Goal: Task Accomplishment & Management: Manage account settings

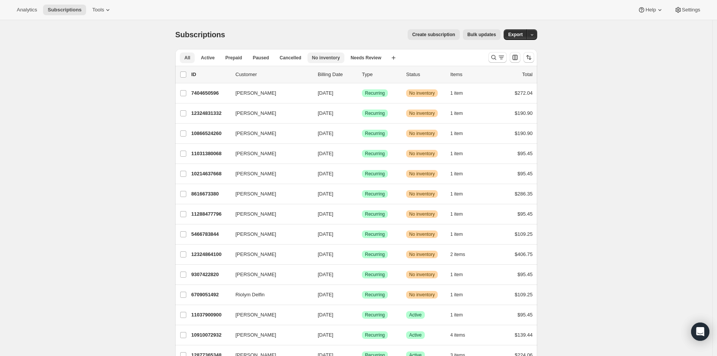
click at [319, 57] on span "No inventory" at bounding box center [326, 58] width 28 height 6
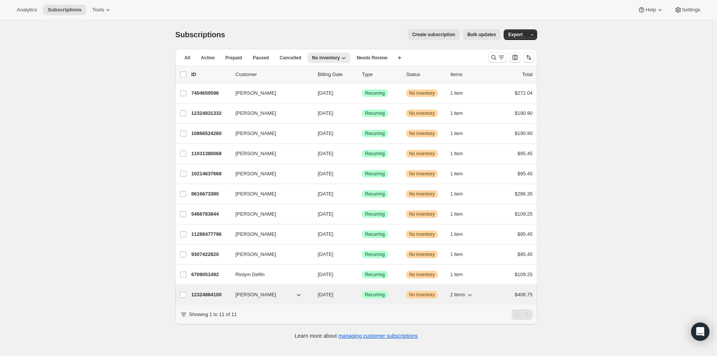
click at [207, 296] on p "12324864100" at bounding box center [210, 295] width 38 height 8
click at [209, 297] on p "12324864100" at bounding box center [210, 295] width 38 height 8
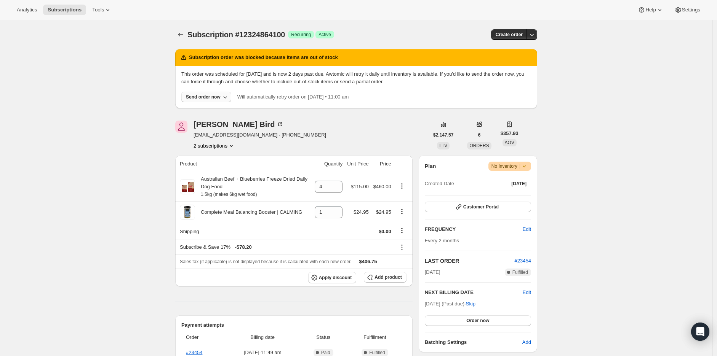
click at [210, 97] on div "Send order now" at bounding box center [203, 97] width 35 height 6
click at [190, 114] on span "Include sold-out items" at bounding box center [191, 113] width 48 height 6
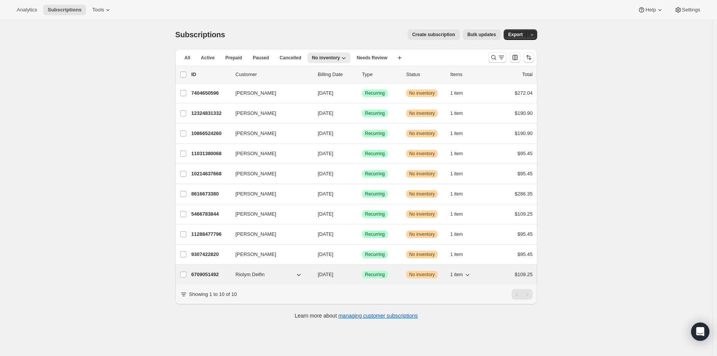
click at [210, 275] on p "6709051492" at bounding box center [210, 275] width 38 height 8
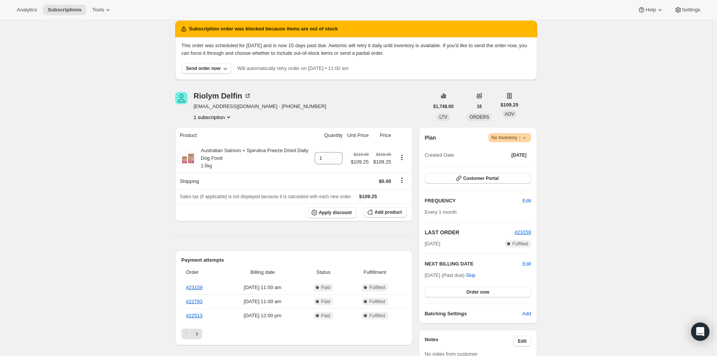
scroll to position [42, 0]
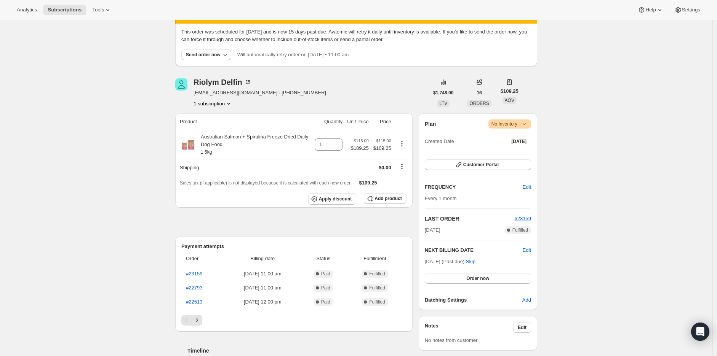
click at [527, 125] on icon at bounding box center [524, 124] width 8 height 8
click at [578, 122] on div "Subscription #6709051492. This page is ready Subscription #6709051492 Success R…" at bounding box center [356, 308] width 712 height 660
click at [527, 125] on icon at bounding box center [524, 124] width 8 height 8
click at [518, 139] on span "Pause subscription" at bounding box center [511, 139] width 42 height 6
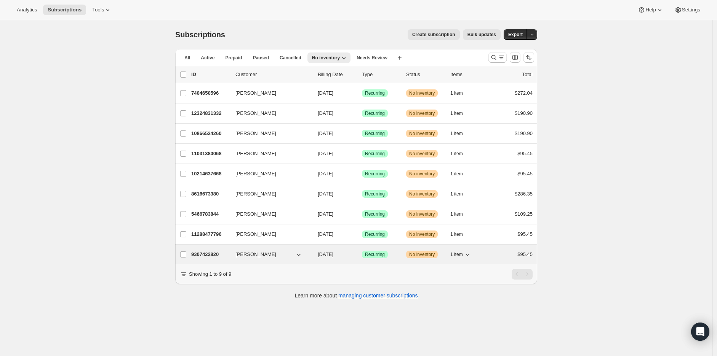
click at [215, 255] on p "9307422820" at bounding box center [210, 255] width 38 height 8
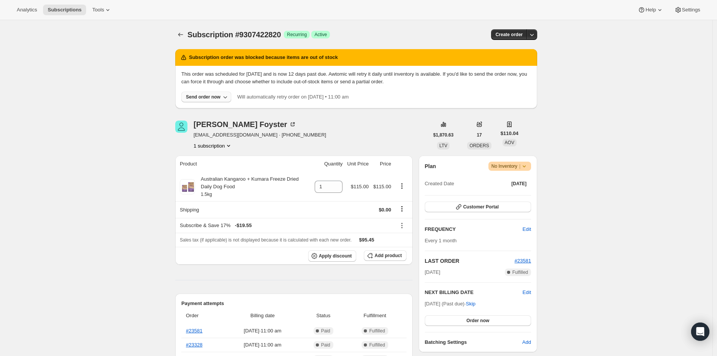
click at [202, 99] on div "Send order now" at bounding box center [203, 97] width 35 height 6
click at [201, 112] on span "Include sold-out items" at bounding box center [191, 113] width 48 height 6
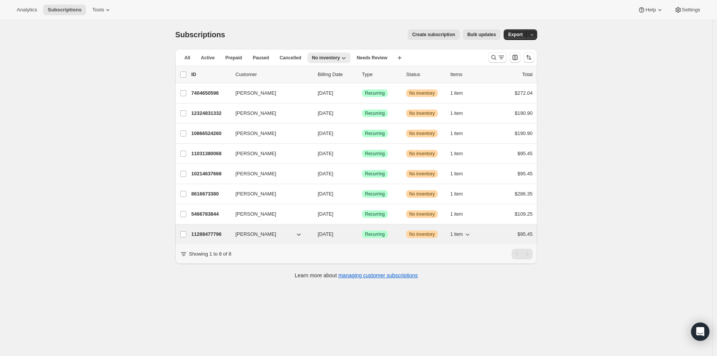
click at [214, 235] on p "11288477796" at bounding box center [210, 235] width 38 height 8
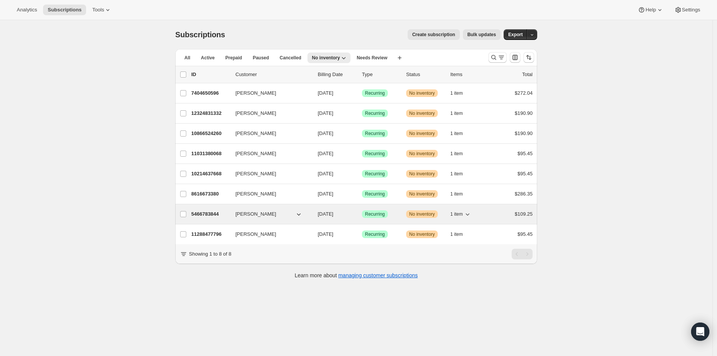
click at [203, 214] on p "5466783844" at bounding box center [210, 215] width 38 height 8
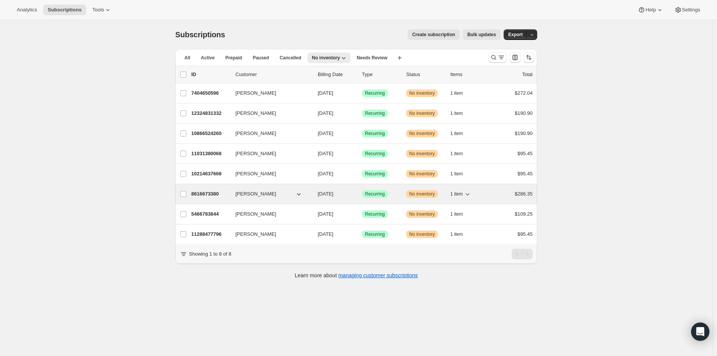
click at [210, 194] on p "8616673380" at bounding box center [210, 194] width 38 height 8
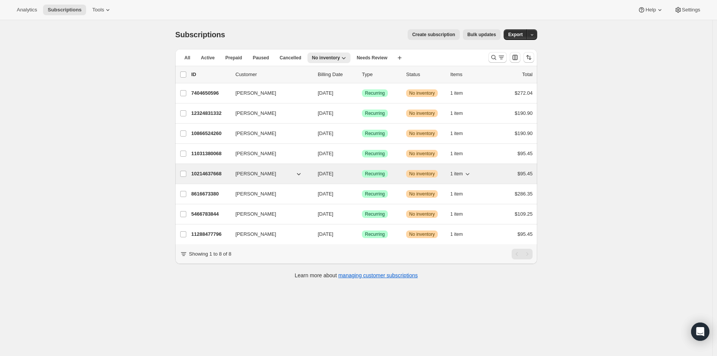
click at [208, 173] on p "10214637668" at bounding box center [210, 174] width 38 height 8
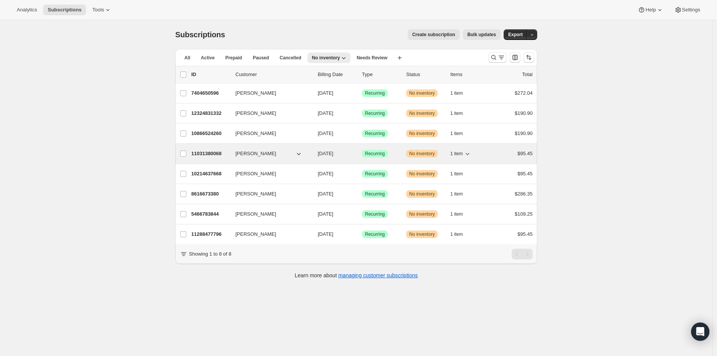
click at [208, 153] on p "11031380068" at bounding box center [210, 154] width 38 height 8
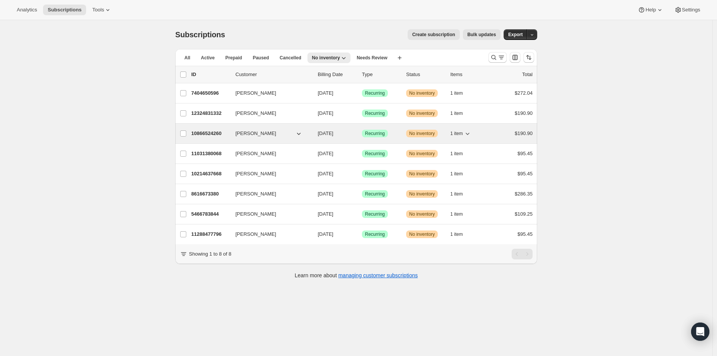
click at [204, 137] on p "10866524260" at bounding box center [210, 134] width 38 height 8
click at [212, 133] on p "10866524260" at bounding box center [210, 134] width 38 height 8
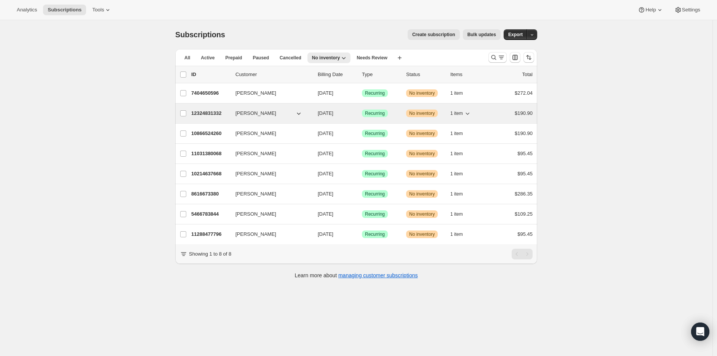
click at [211, 113] on p "12324831332" at bounding box center [210, 114] width 38 height 8
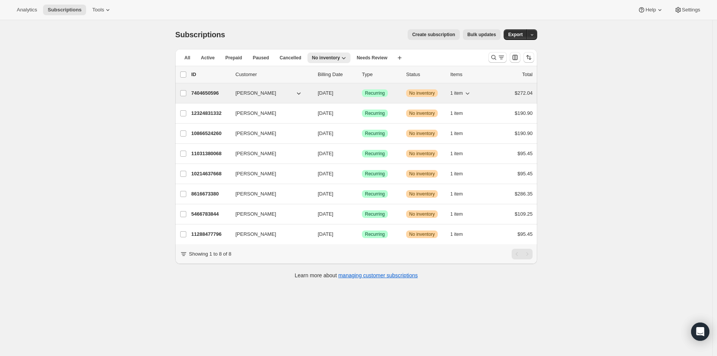
click at [209, 95] on p "7404650596" at bounding box center [210, 94] width 38 height 8
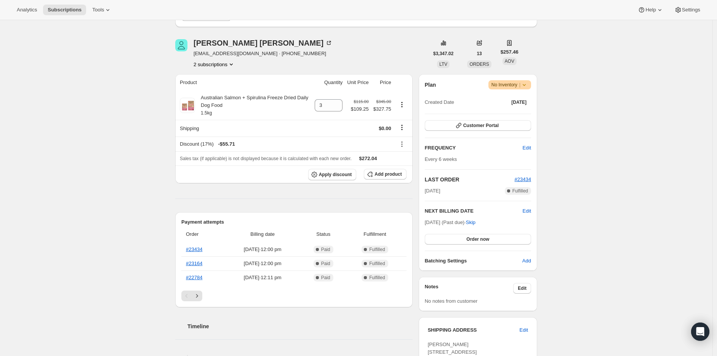
scroll to position [85, 0]
